Goal: Information Seeking & Learning: Find specific fact

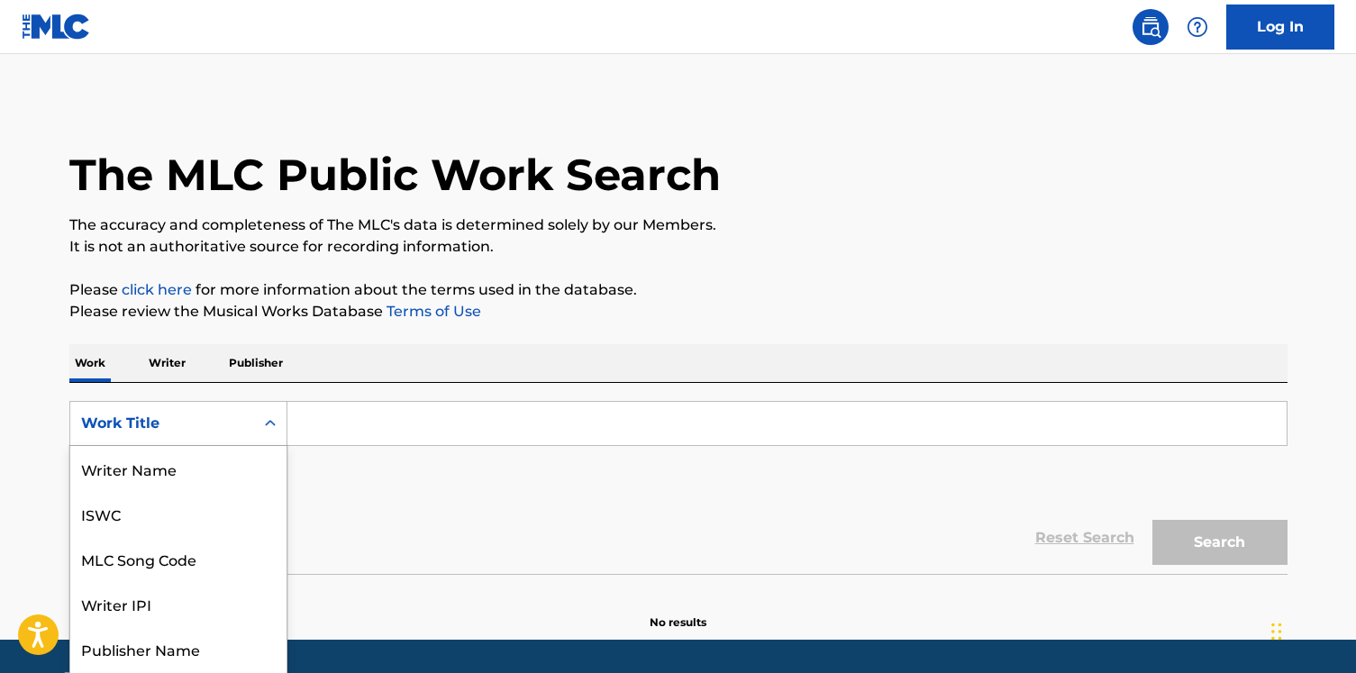
scroll to position [44, 0]
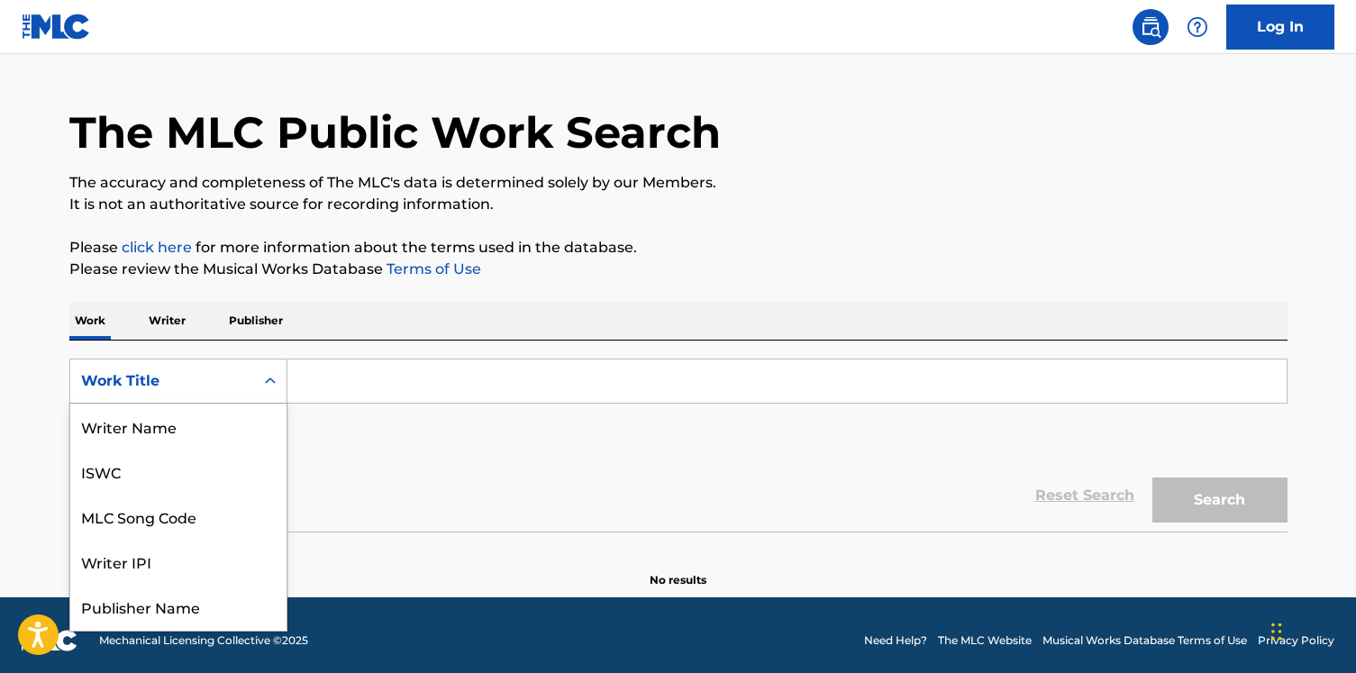
click at [234, 404] on div "Work Title selected, 8 of 8. 8 results available. Use Up and Down to choose opt…" at bounding box center [178, 381] width 218 height 45
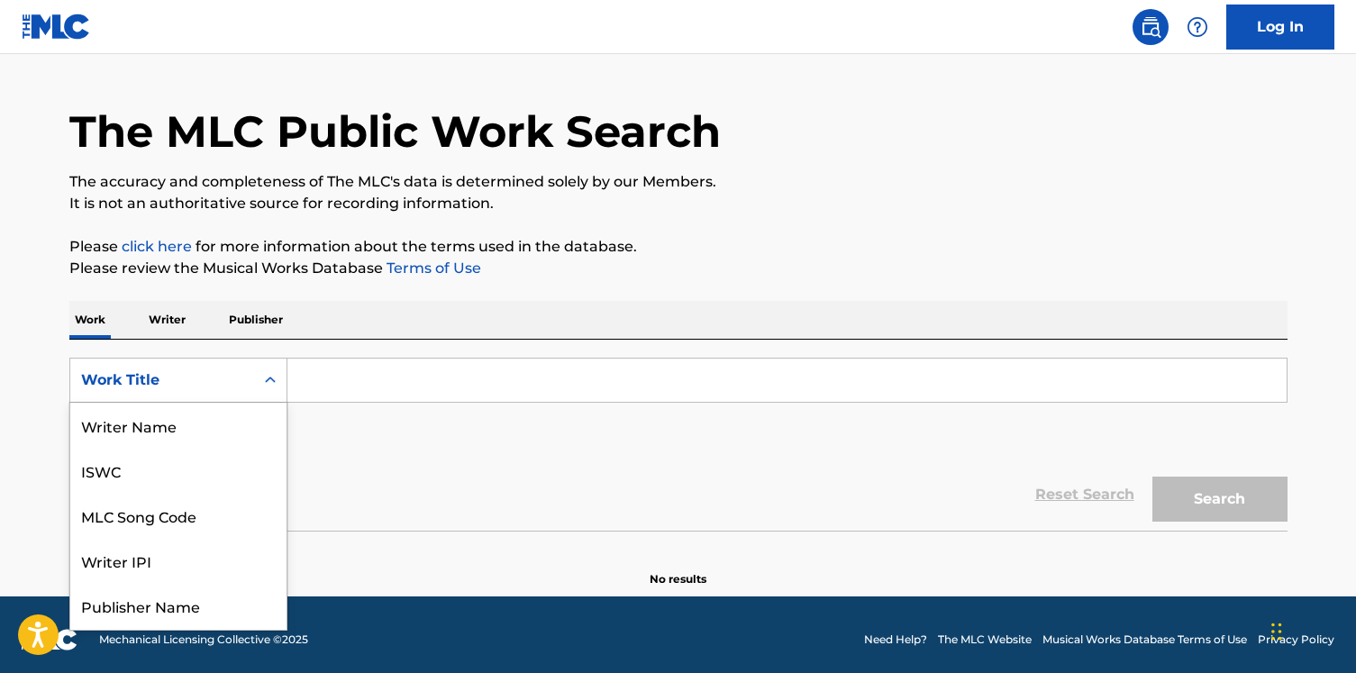
scroll to position [90, 0]
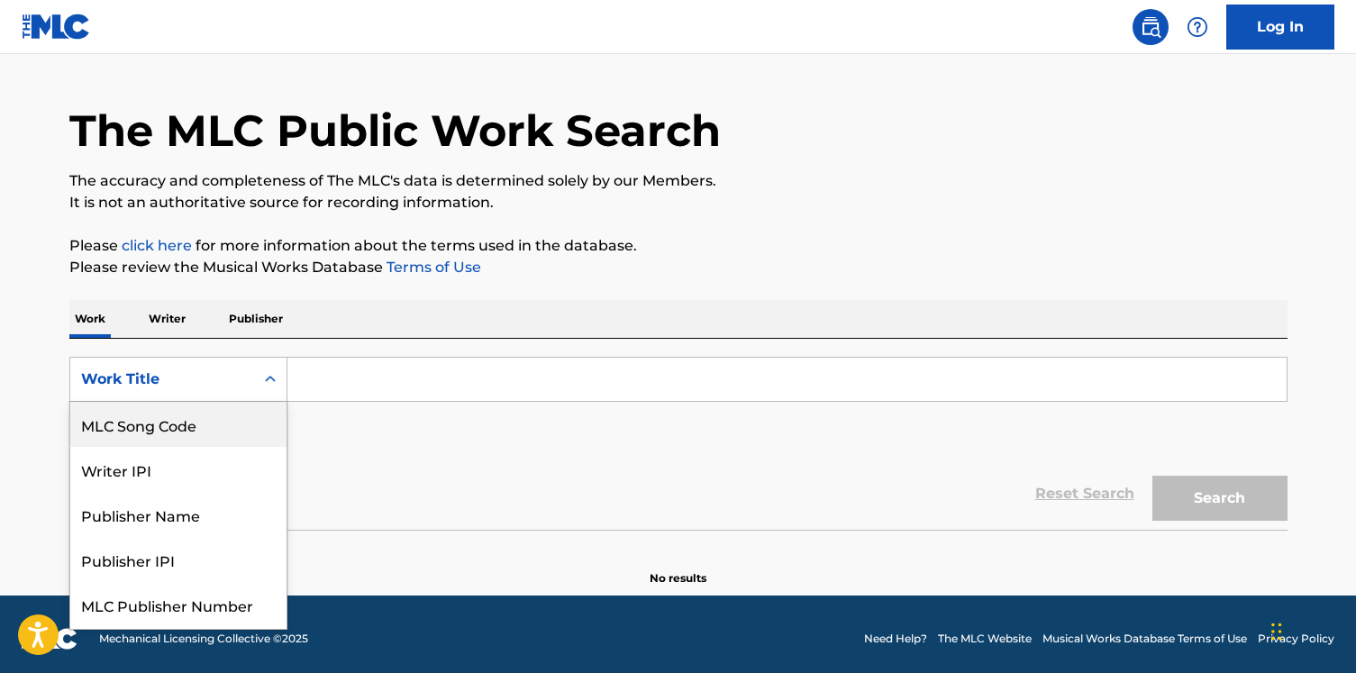
click at [232, 408] on div "MLC Song Code" at bounding box center [178, 424] width 216 height 45
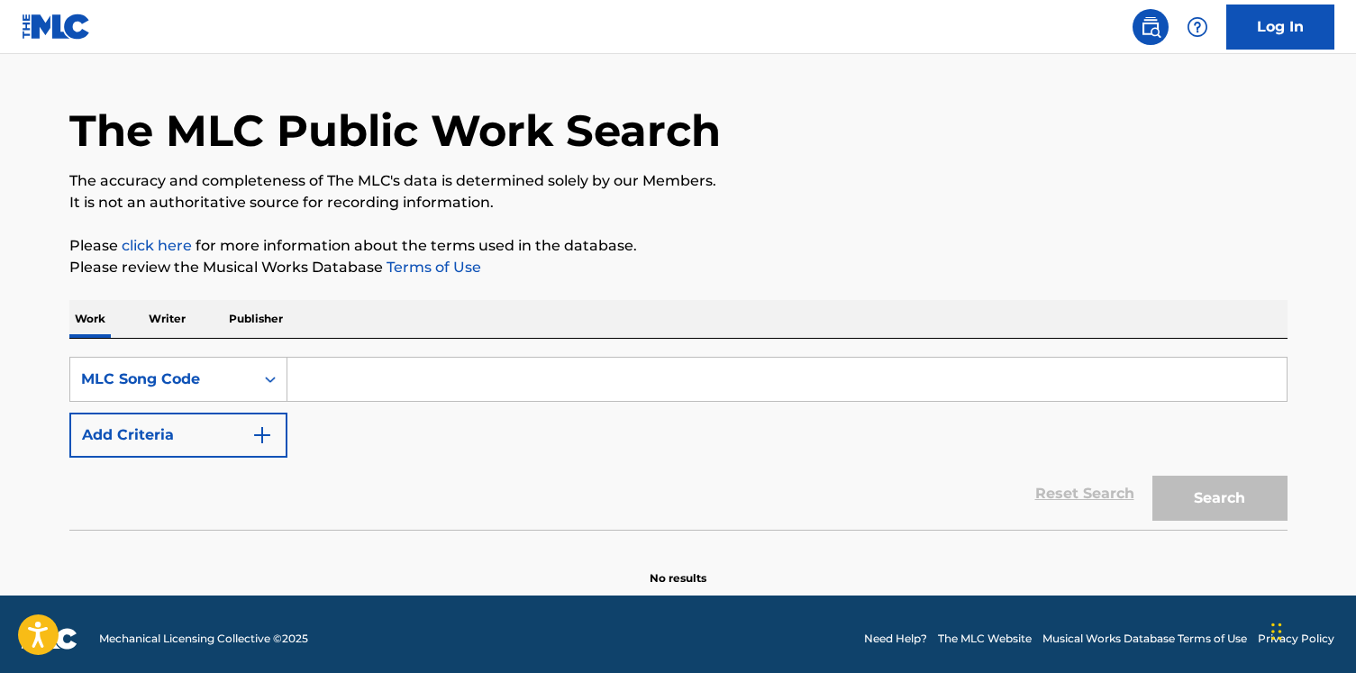
click at [358, 381] on input "Search Form" at bounding box center [786, 379] width 999 height 43
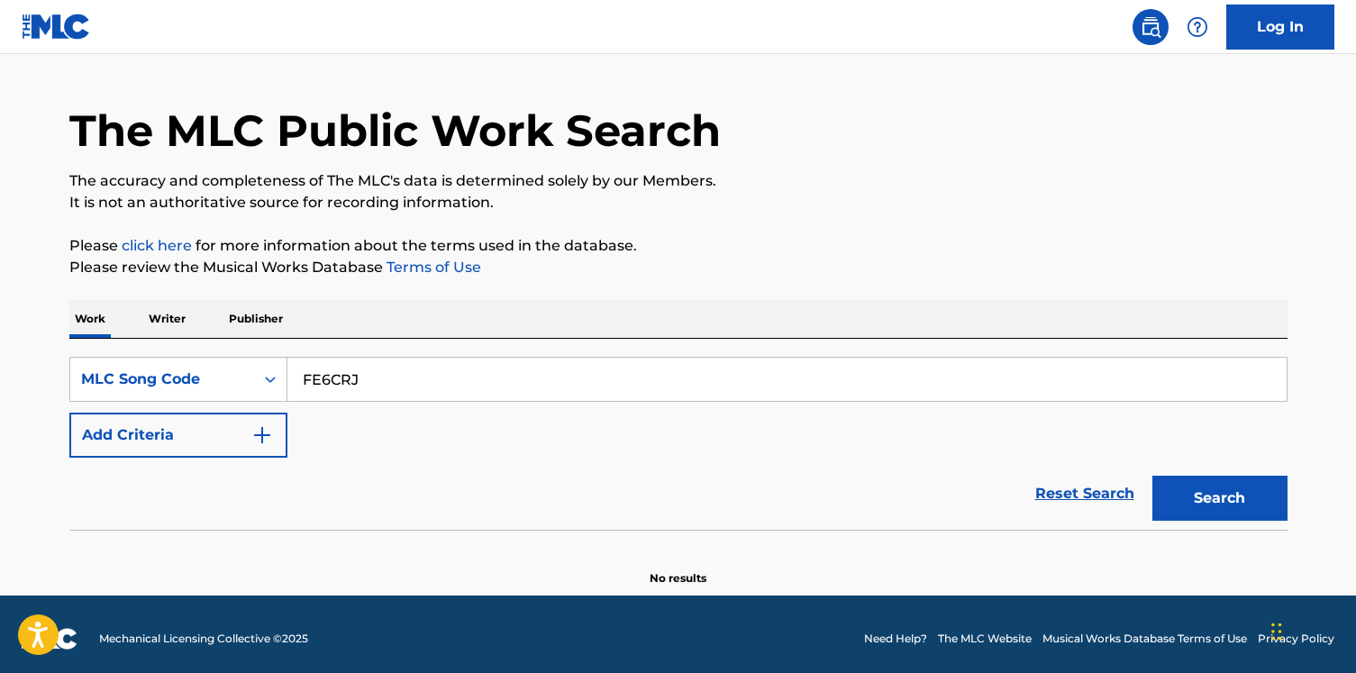
type input "FE6CRJ"
click at [1152, 476] on button "Search" at bounding box center [1219, 498] width 135 height 45
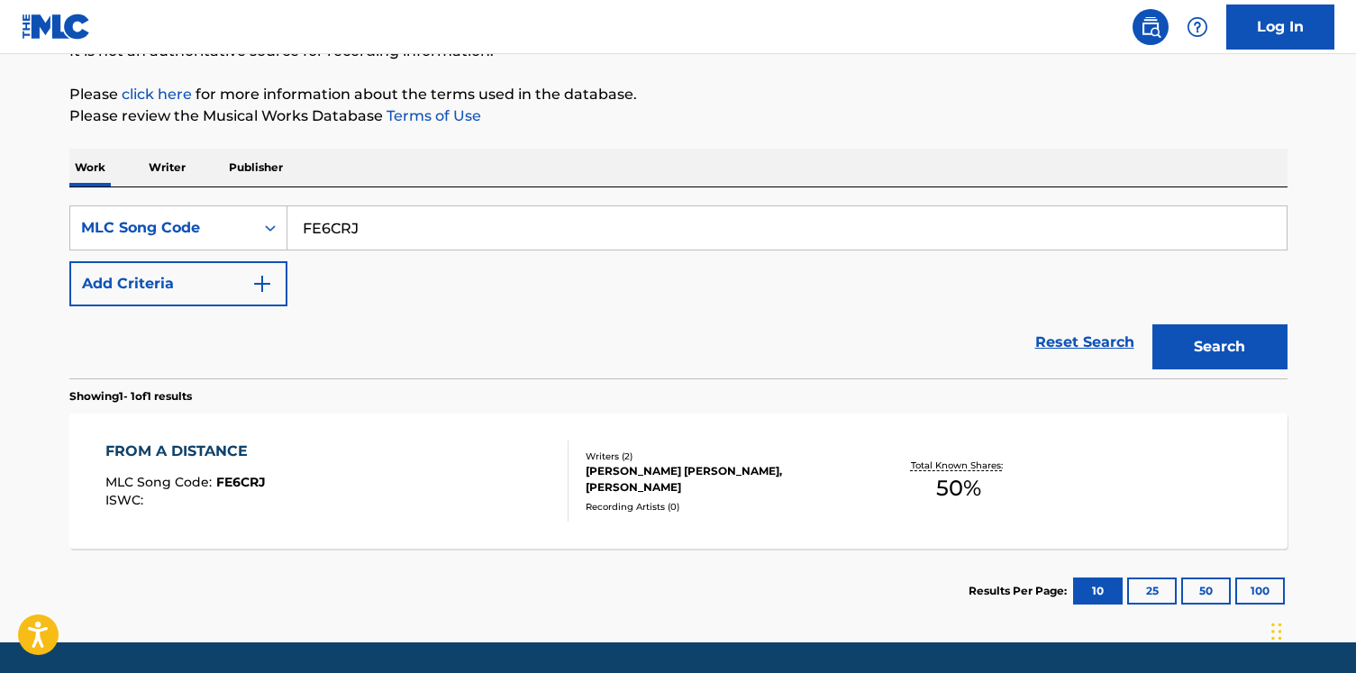
scroll to position [251, 0]
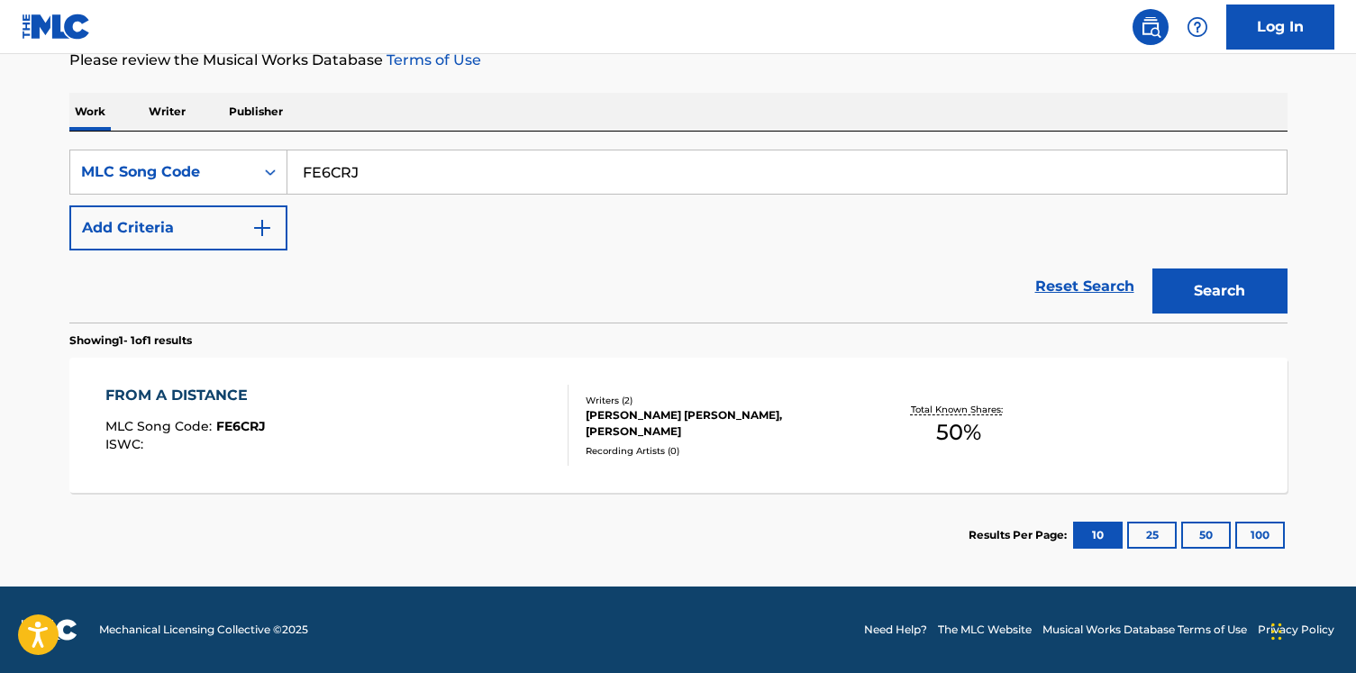
click at [424, 398] on div "FROM A DISTANCE MLC Song Code : FE6CRJ ISWC :" at bounding box center [336, 425] width 463 height 81
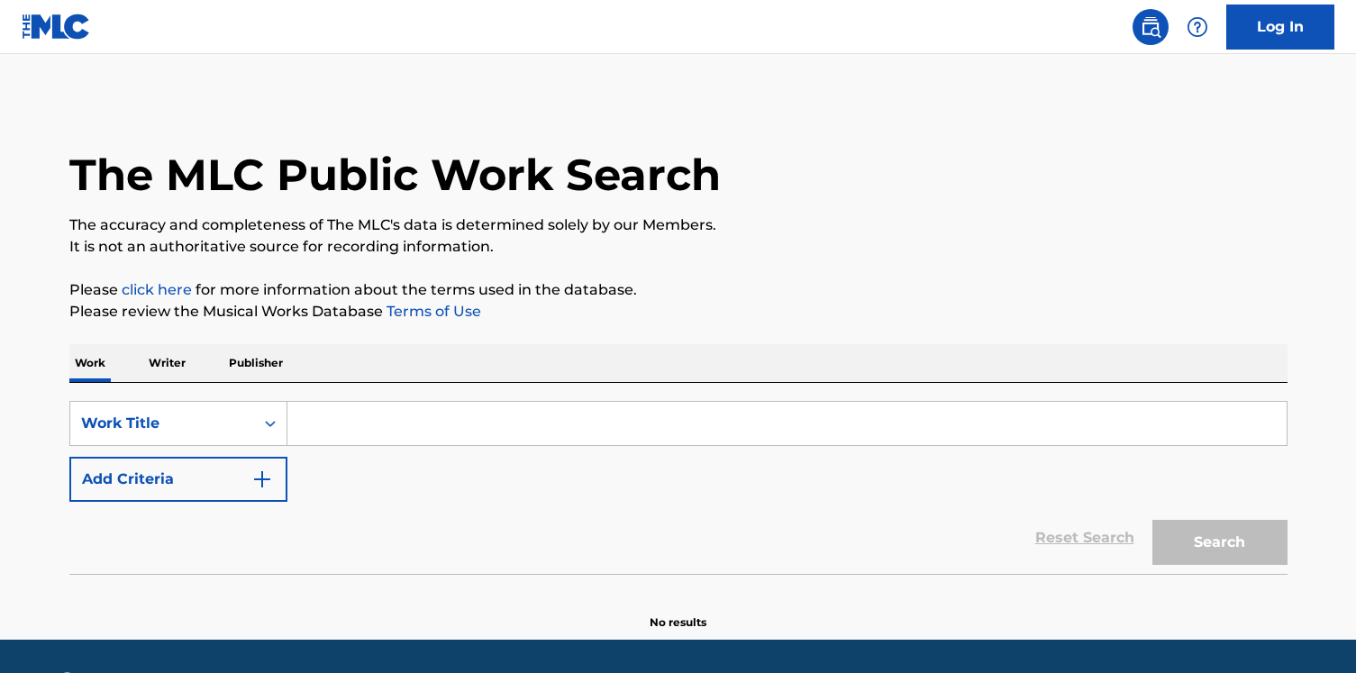
click at [378, 401] on div "Search Form" at bounding box center [787, 423] width 1000 height 45
click at [181, 407] on div "Work Title" at bounding box center [178, 423] width 218 height 45
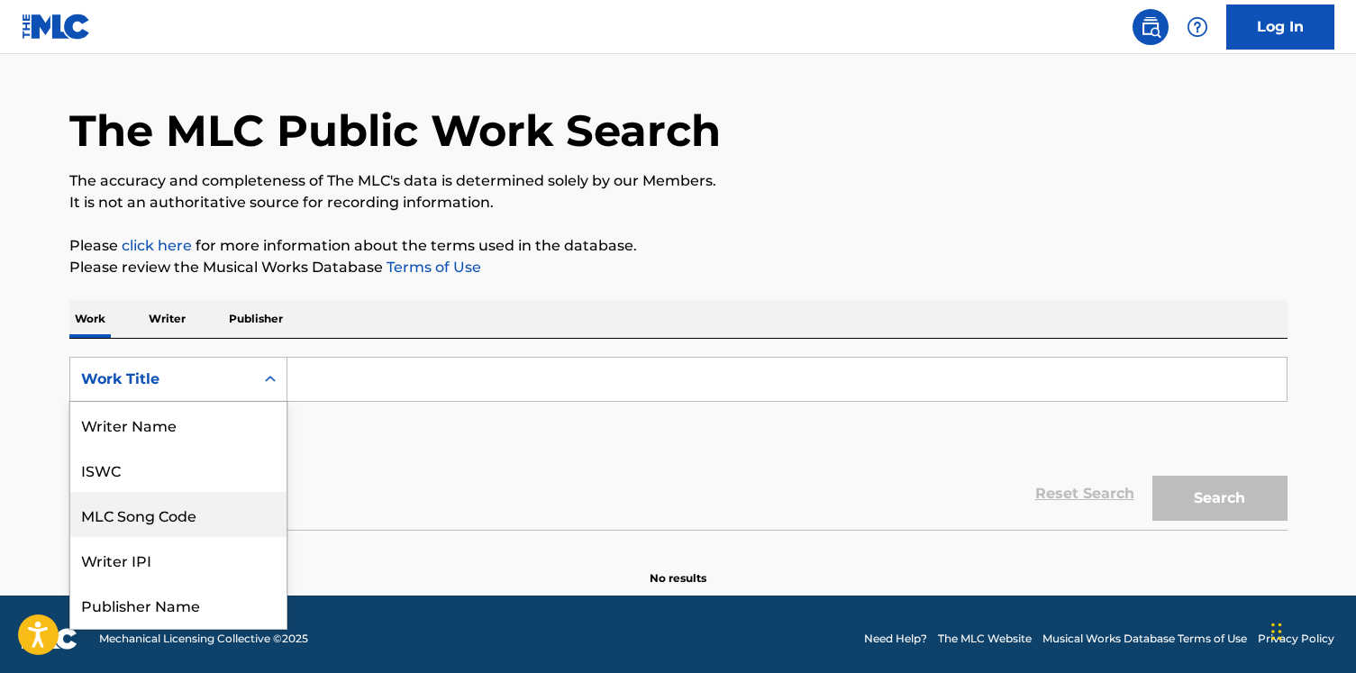
scroll to position [90, 0]
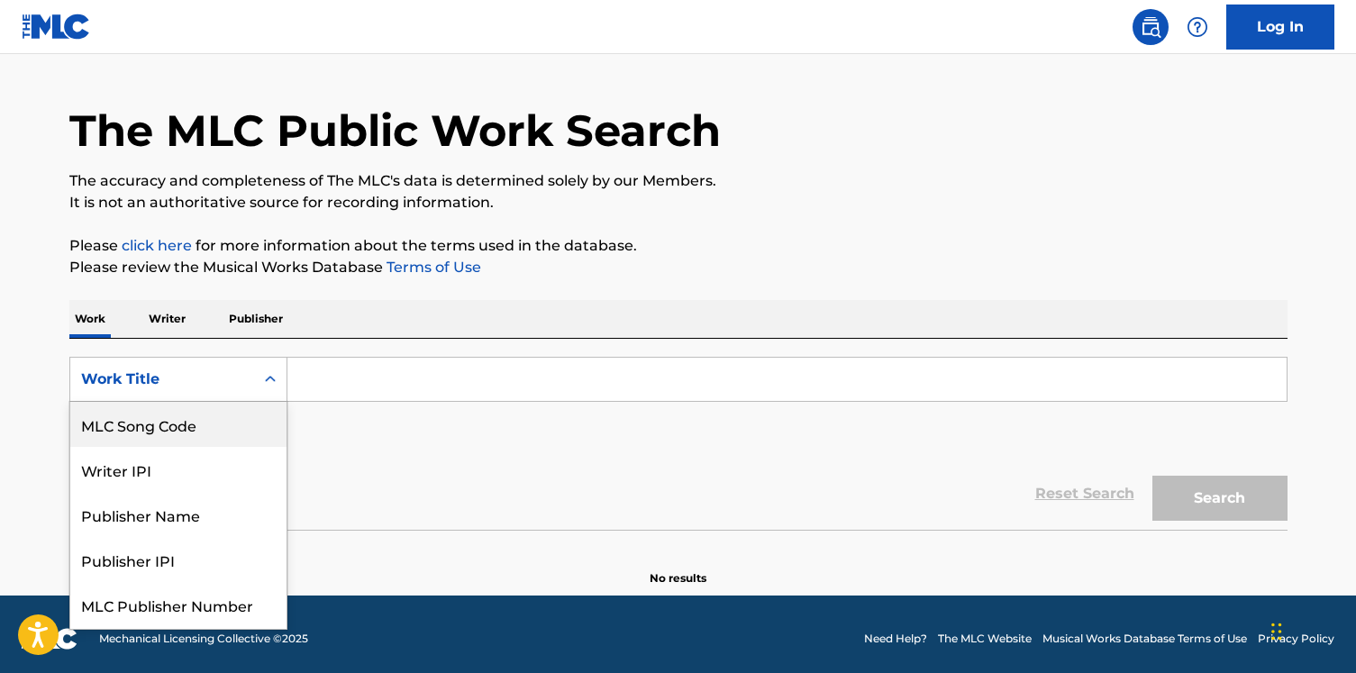
click at [181, 432] on div "MLC Song Code" at bounding box center [178, 424] width 216 height 45
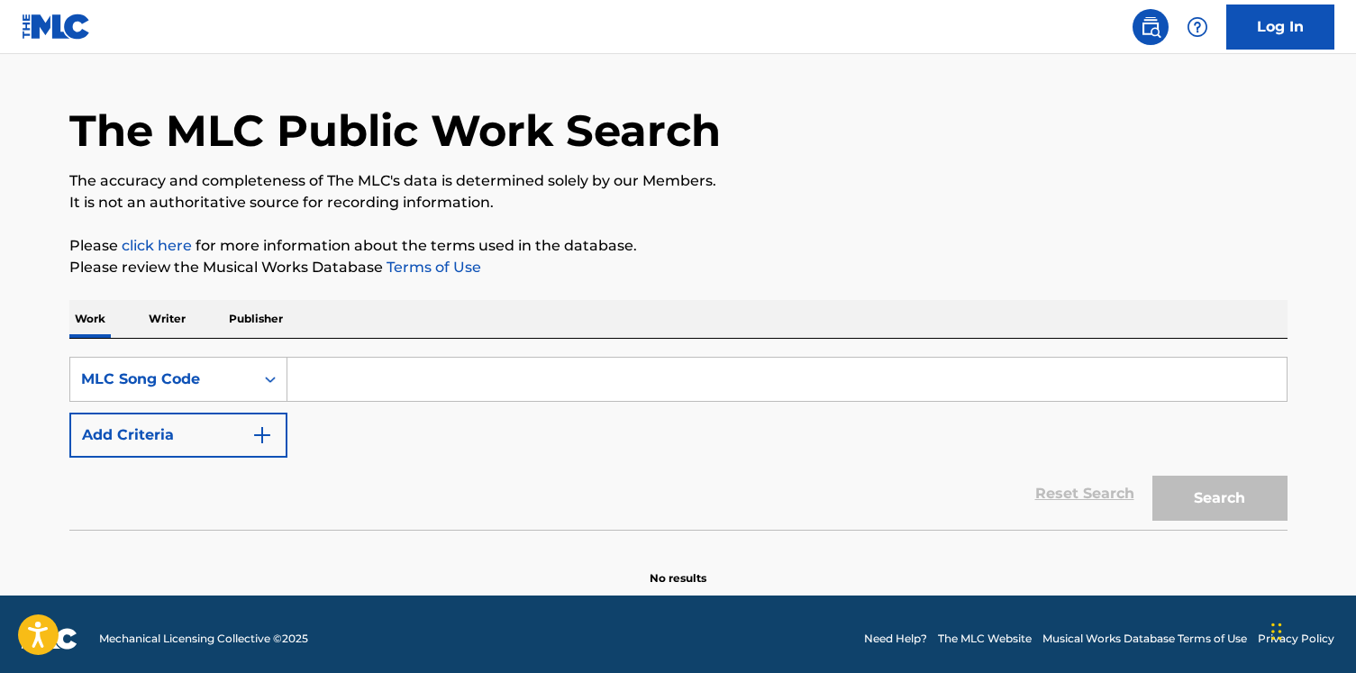
click at [299, 398] on input "Search Form" at bounding box center [786, 379] width 999 height 43
paste input "FE6CRJ"
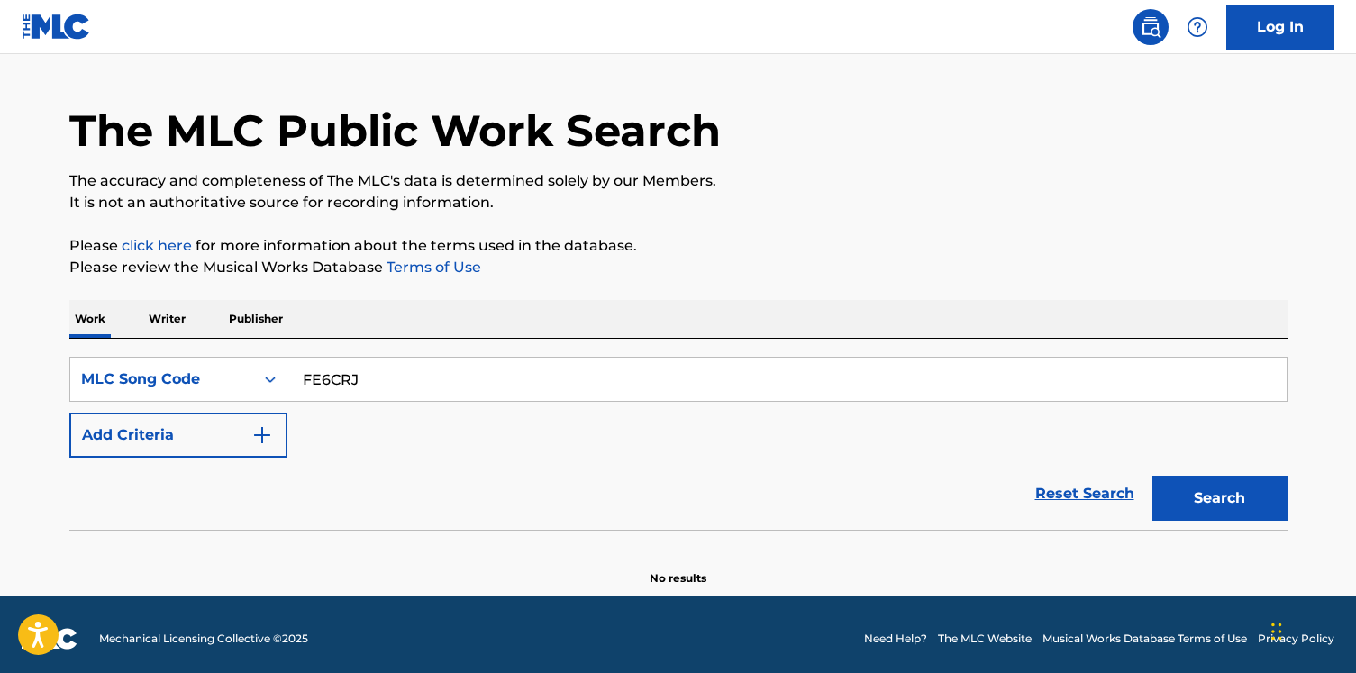
click at [1152, 476] on button "Search" at bounding box center [1219, 498] width 135 height 45
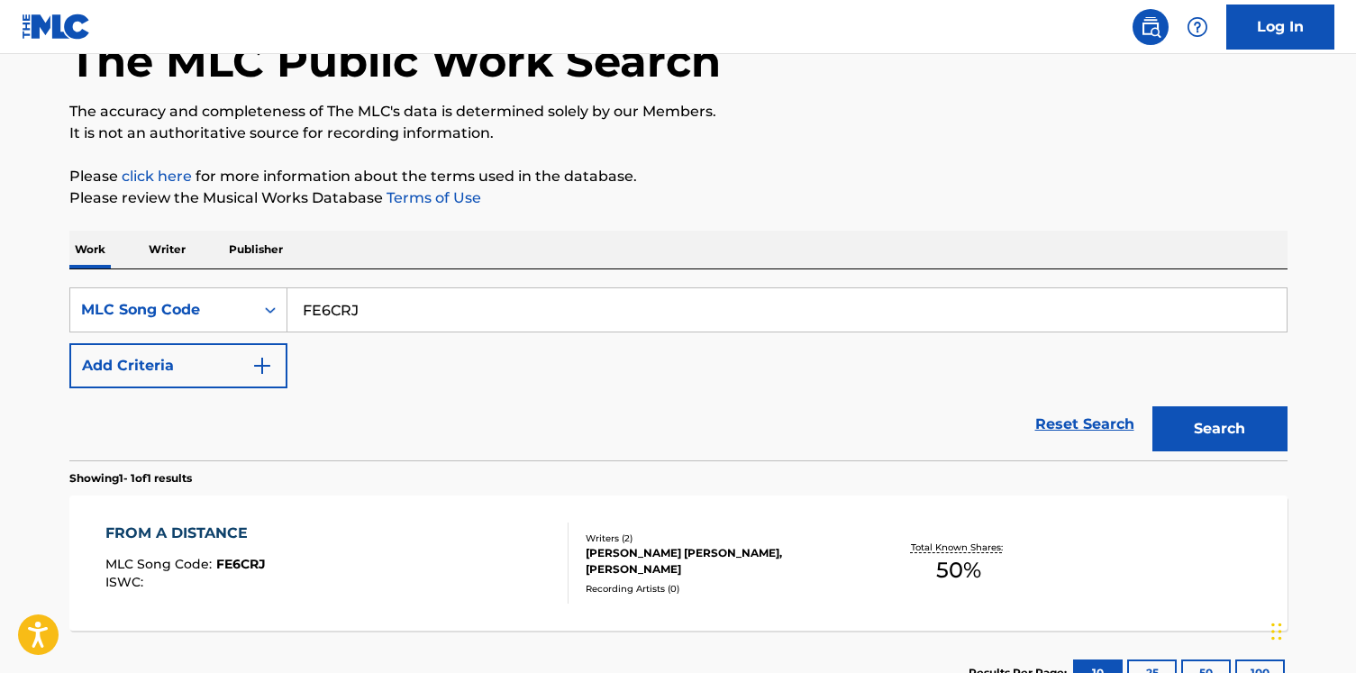
scroll to position [251, 0]
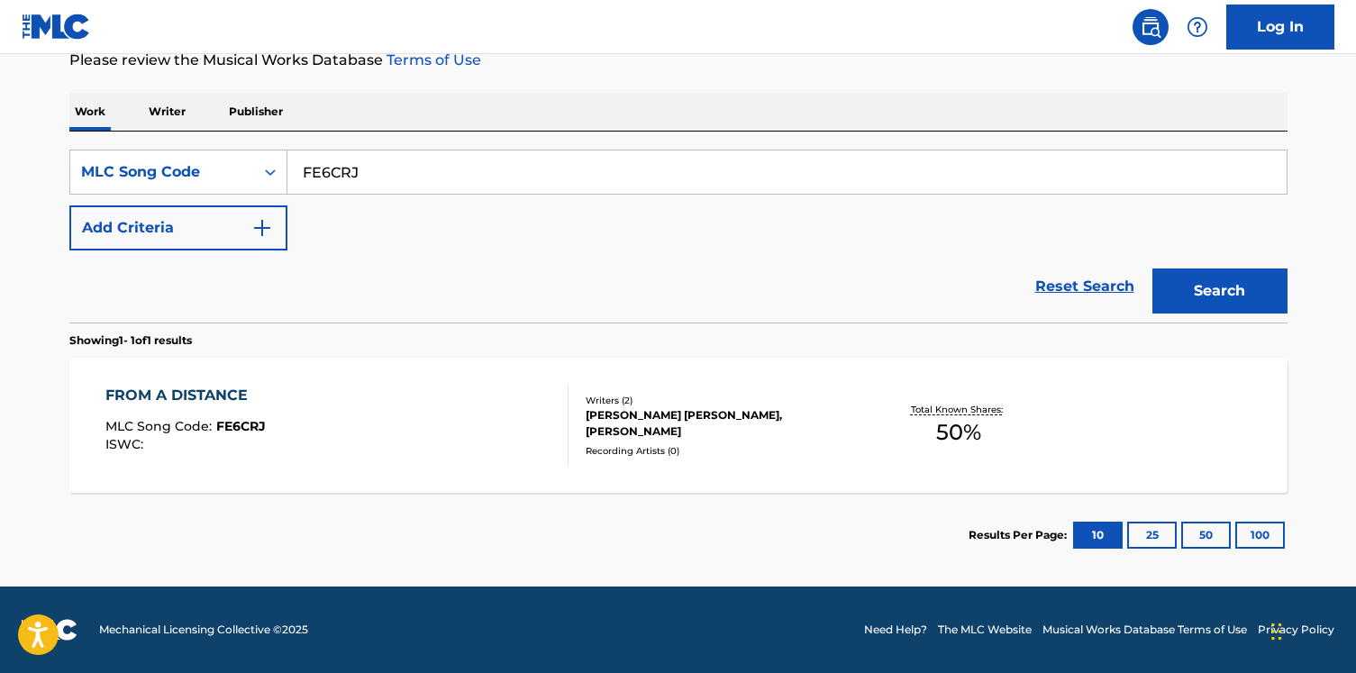
click at [341, 150] on div "FE6CRJ" at bounding box center [787, 172] width 1000 height 45
click at [341, 150] on input "FE6CRJ" at bounding box center [786, 171] width 999 height 43
paste input "LB0PCL"
type input "LB0PCL"
click at [1152, 269] on button "Search" at bounding box center [1219, 291] width 135 height 45
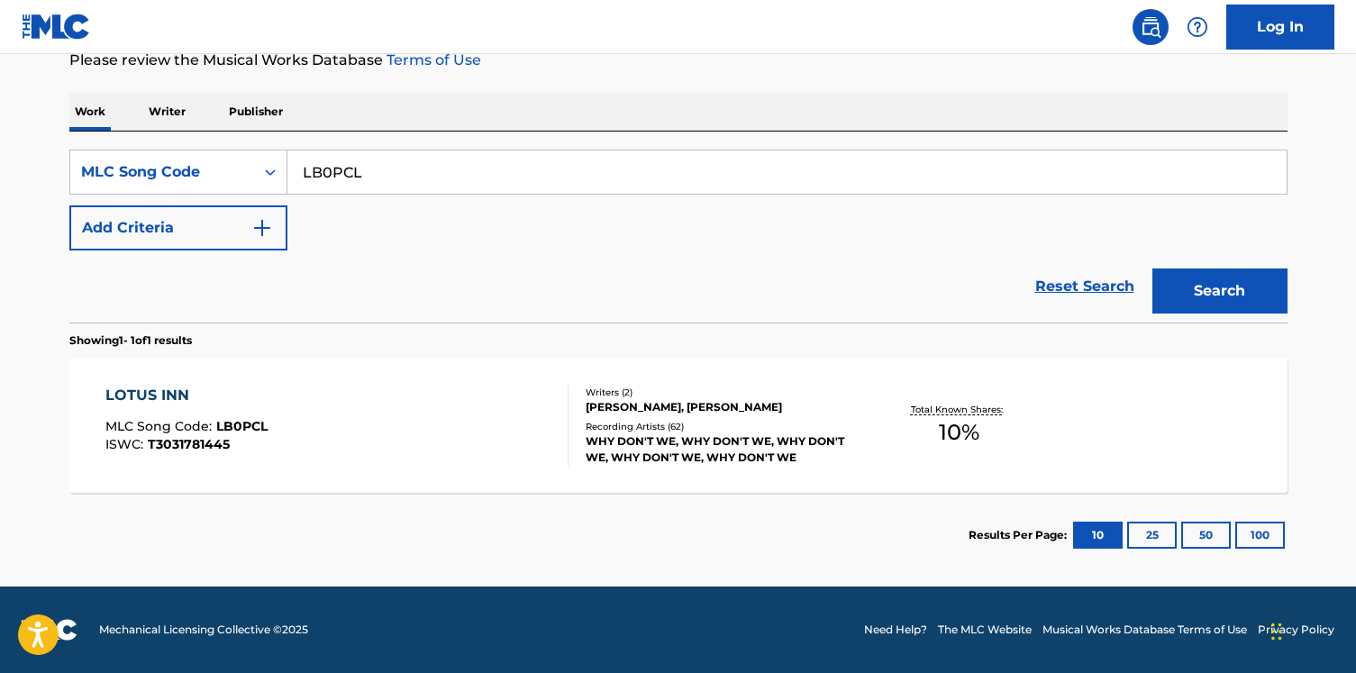
click at [364, 413] on div "LOTUS INN MLC Song Code : LB0PCL ISWC : T3031781445" at bounding box center [336, 425] width 463 height 81
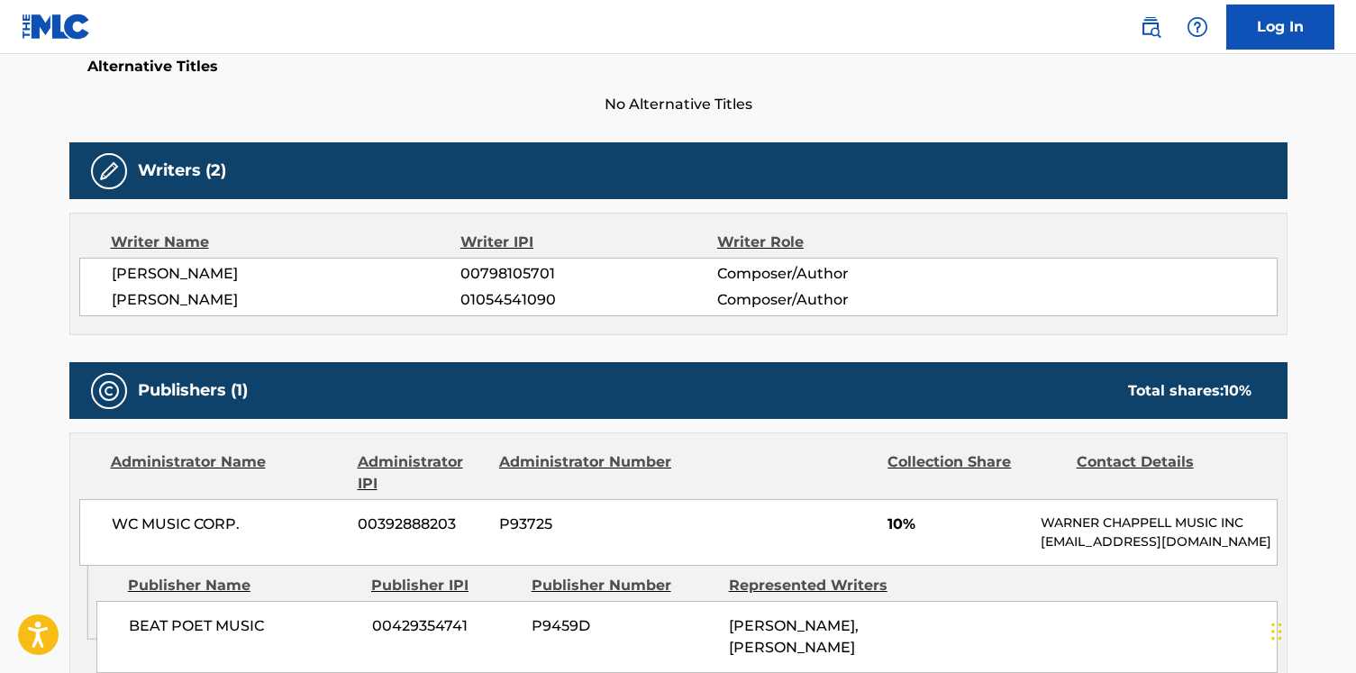
scroll to position [548, 0]
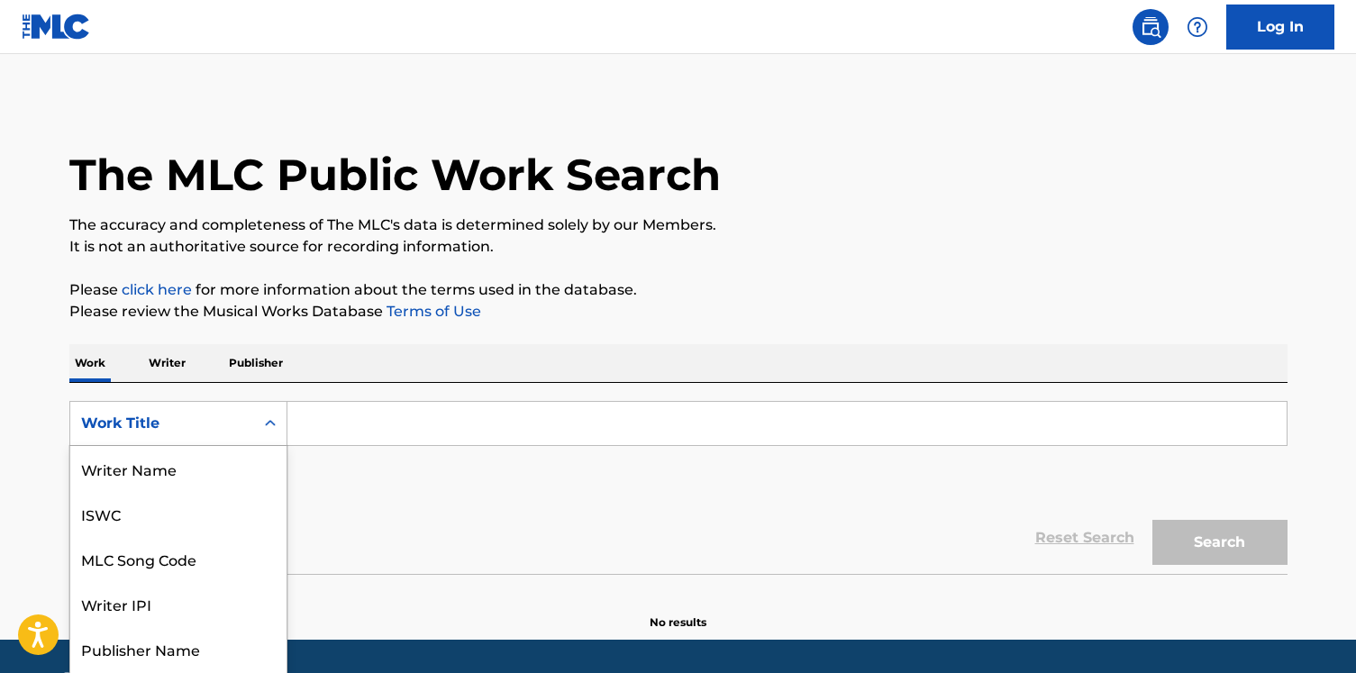
click at [213, 409] on div "Work Title" at bounding box center [162, 423] width 184 height 34
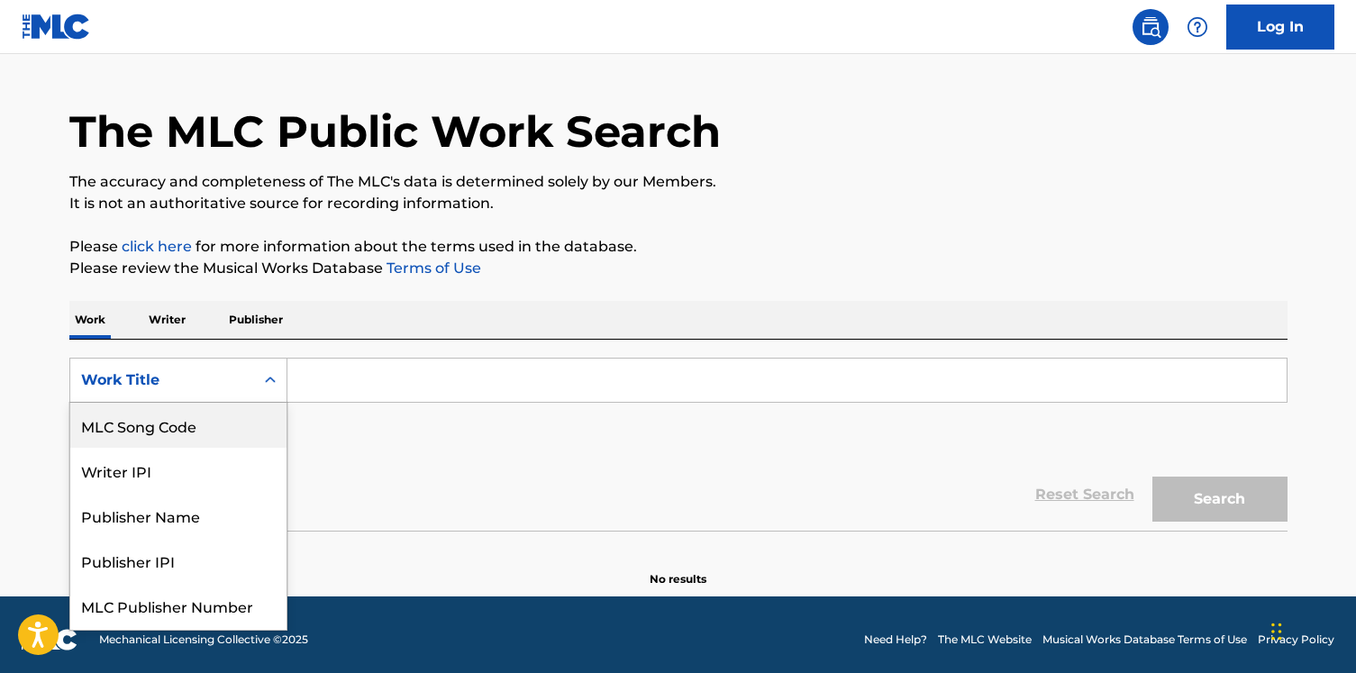
scroll to position [44, 0]
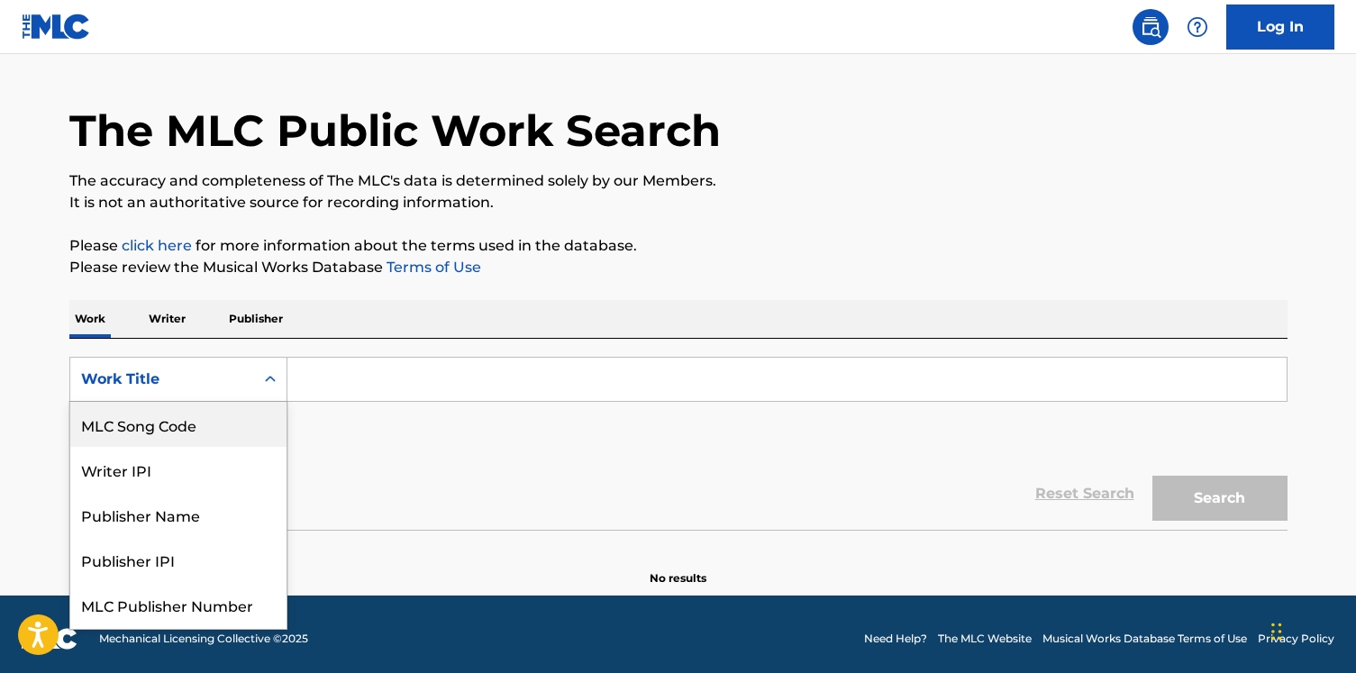
click at [185, 432] on div "MLC Song Code" at bounding box center [178, 424] width 216 height 45
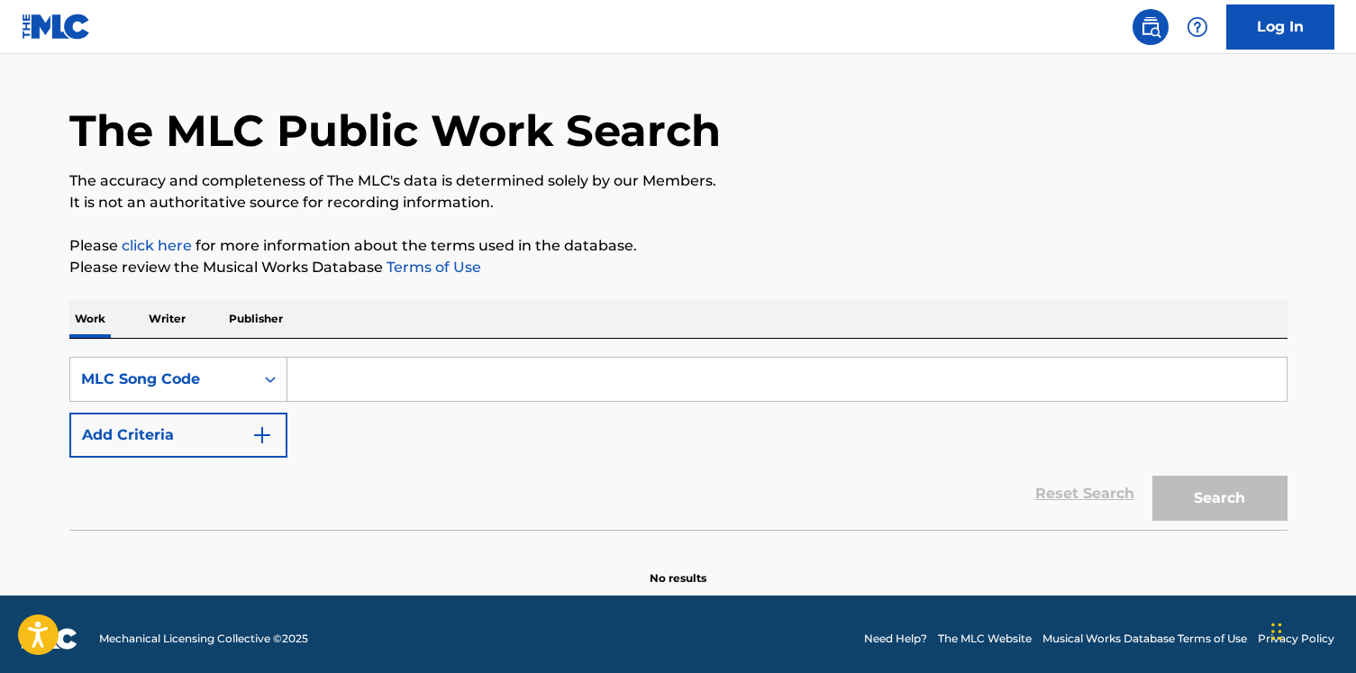
click at [333, 397] on input "Search Form" at bounding box center [786, 379] width 999 height 43
paste input "NVCGGK"
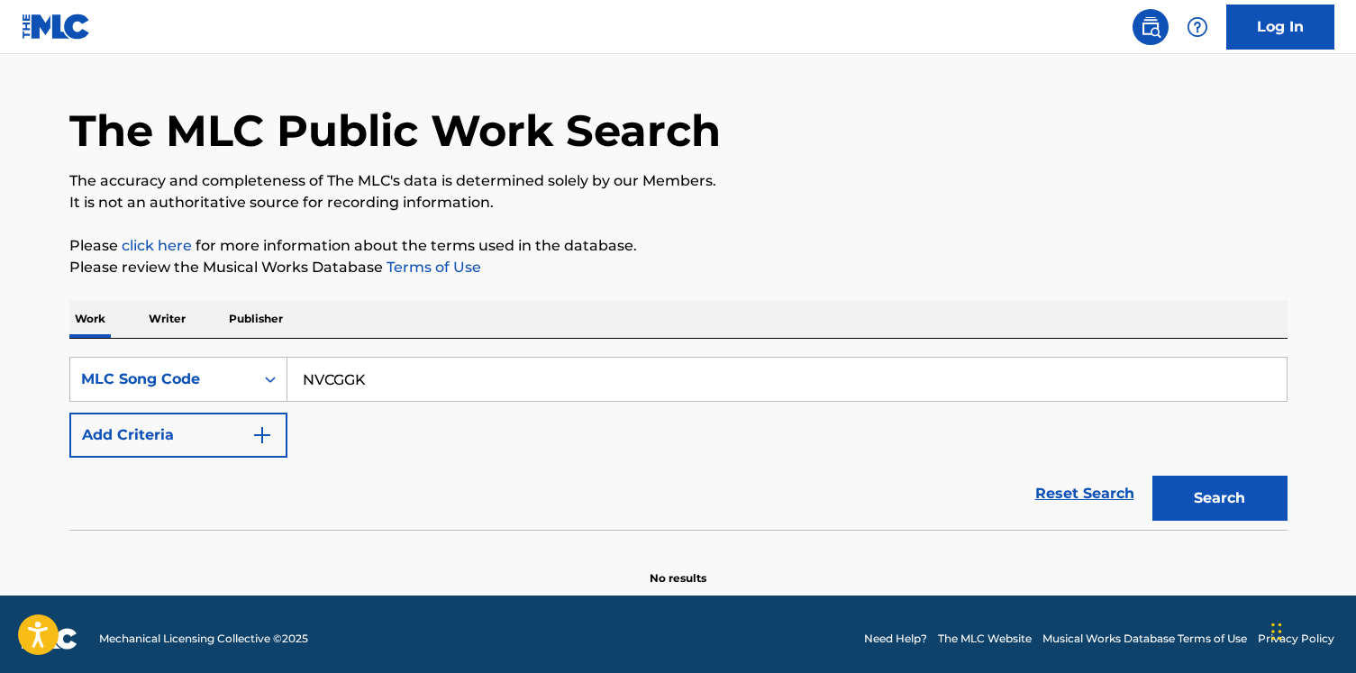
type input "NVCGGK"
click at [1152, 476] on button "Search" at bounding box center [1219, 498] width 135 height 45
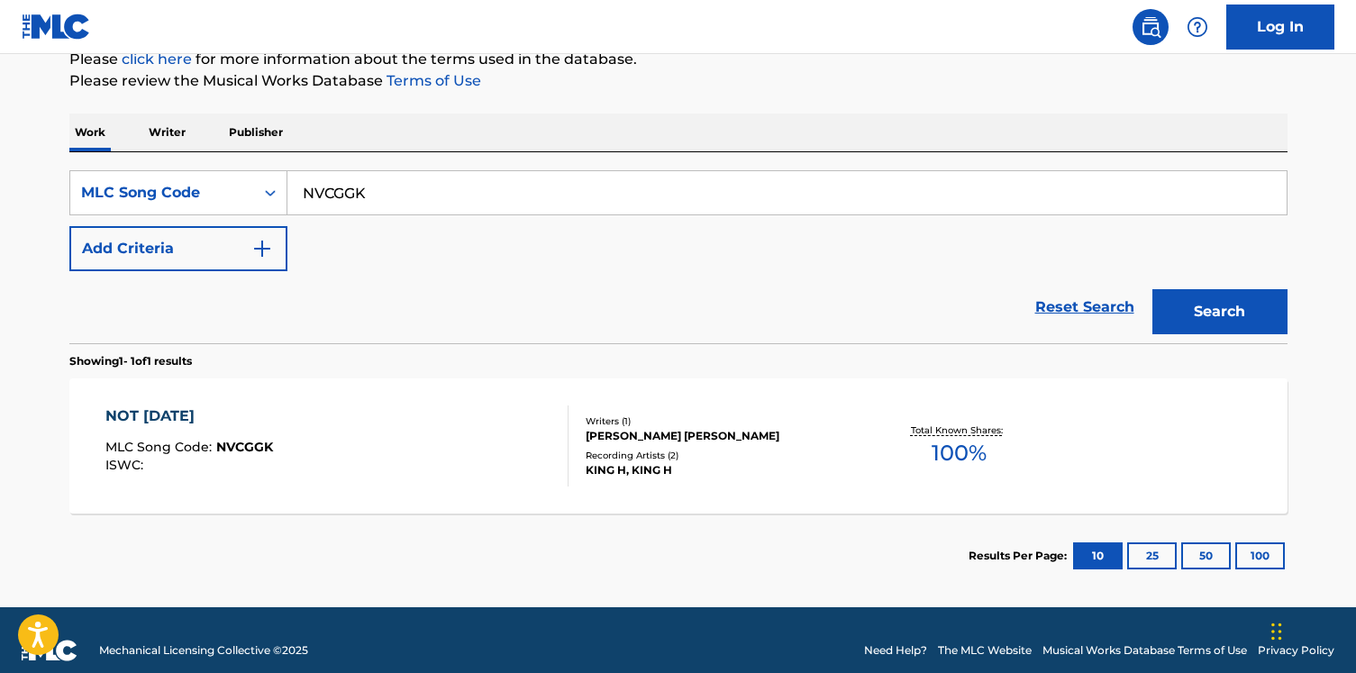
scroll to position [251, 0]
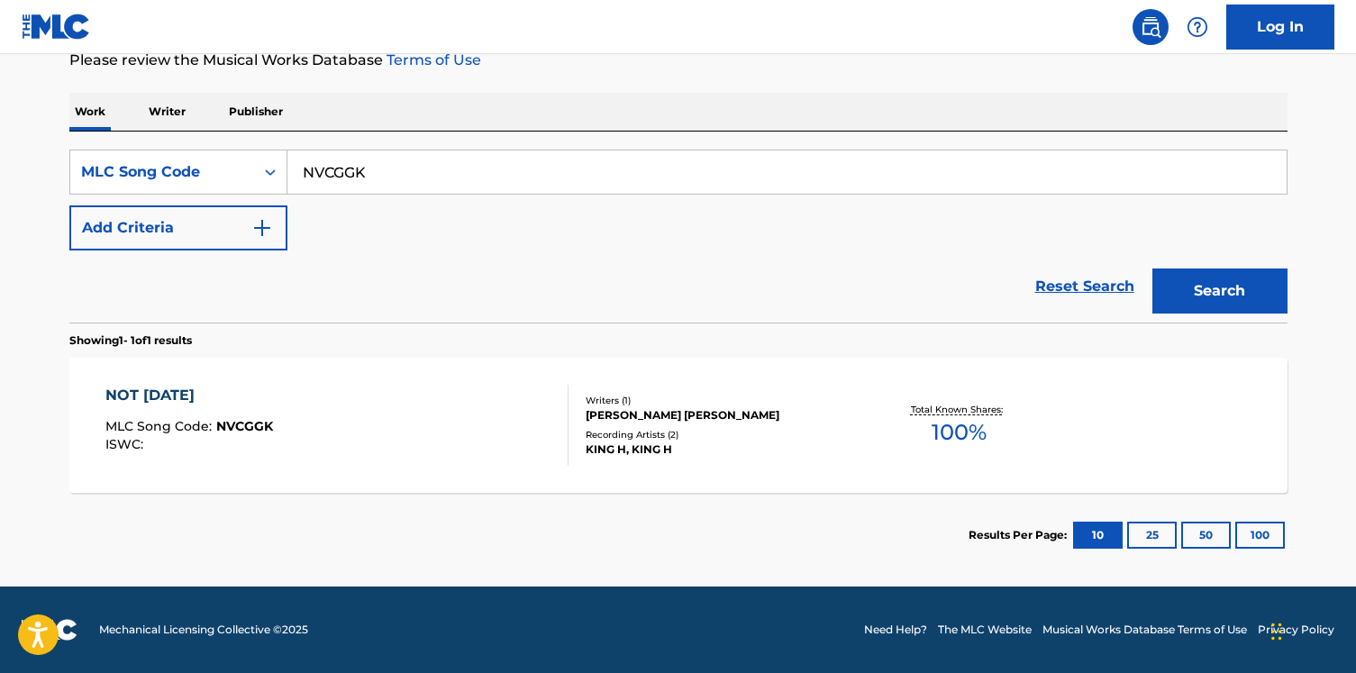
click at [360, 423] on div "NOT TODAY MLC Song Code : NVCGGK ISWC :" at bounding box center [336, 425] width 463 height 81
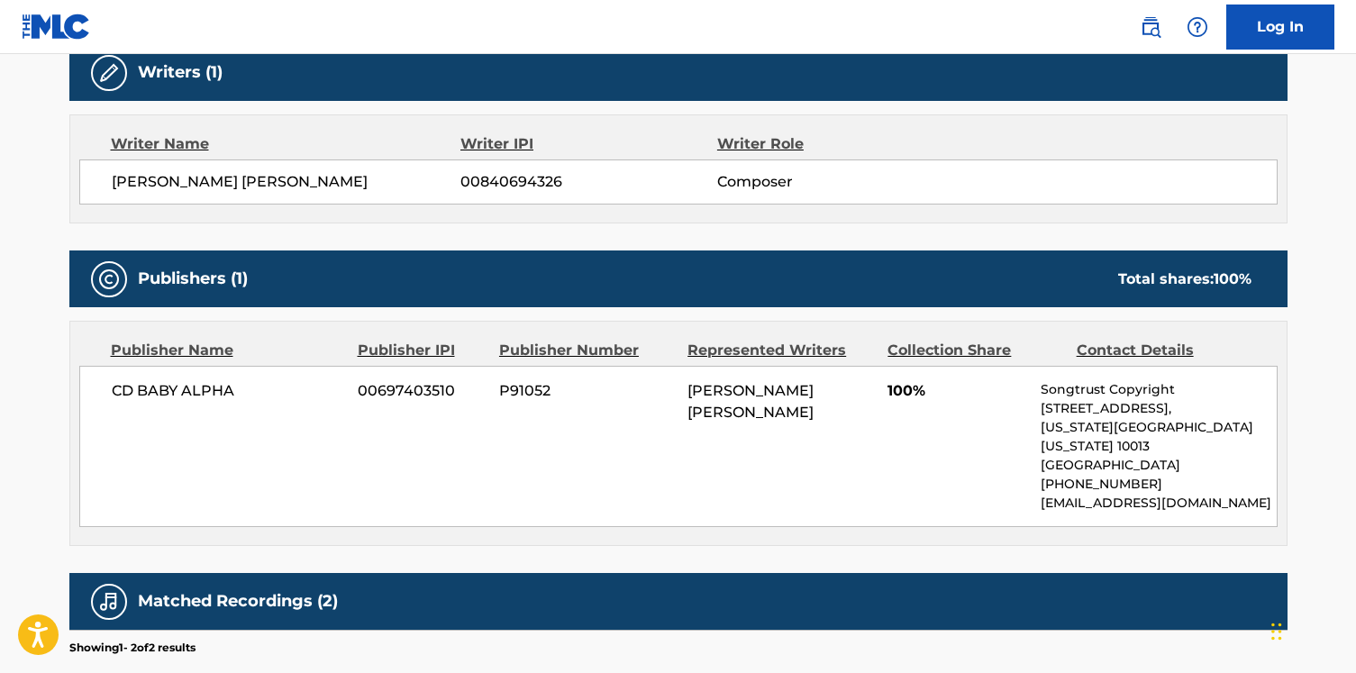
scroll to position [709, 0]
